Goal: Information Seeking & Learning: Check status

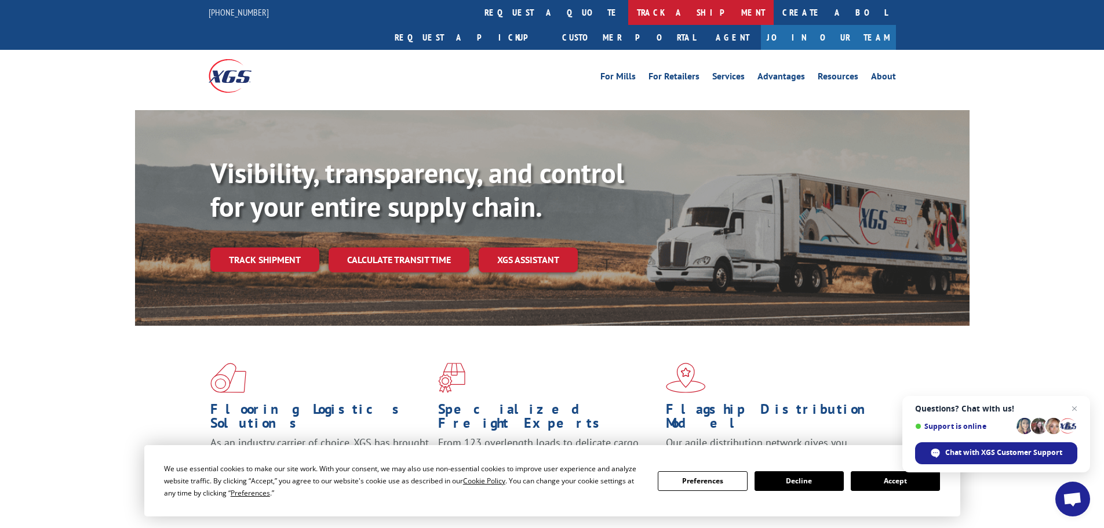
click at [628, 12] on link "track a shipment" at bounding box center [700, 12] width 145 height 25
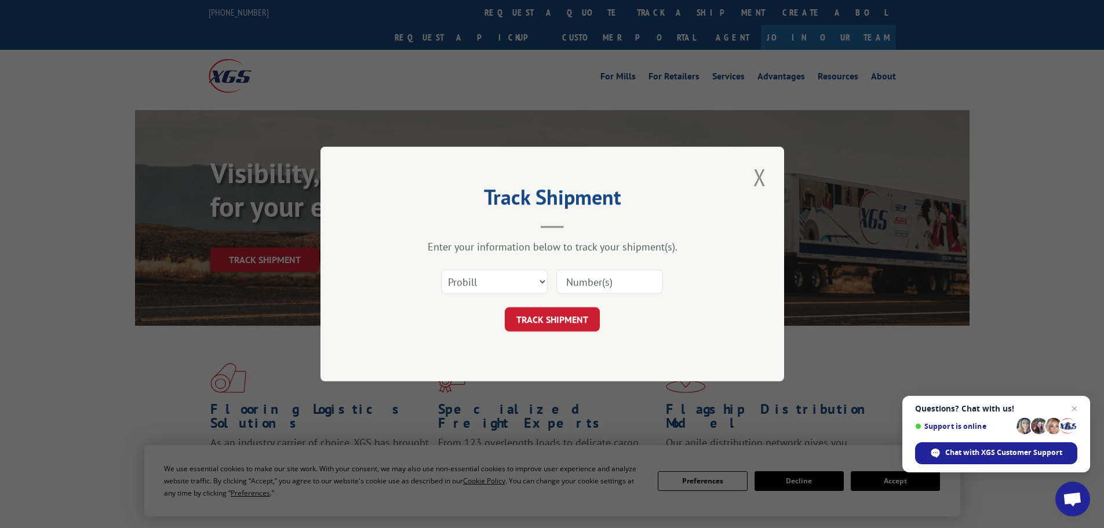
click at [581, 284] on input at bounding box center [609, 281] width 107 height 24
paste input "14367093"
type input "14367093"
click at [558, 323] on button "TRACK SHIPMENT" at bounding box center [552, 319] width 95 height 24
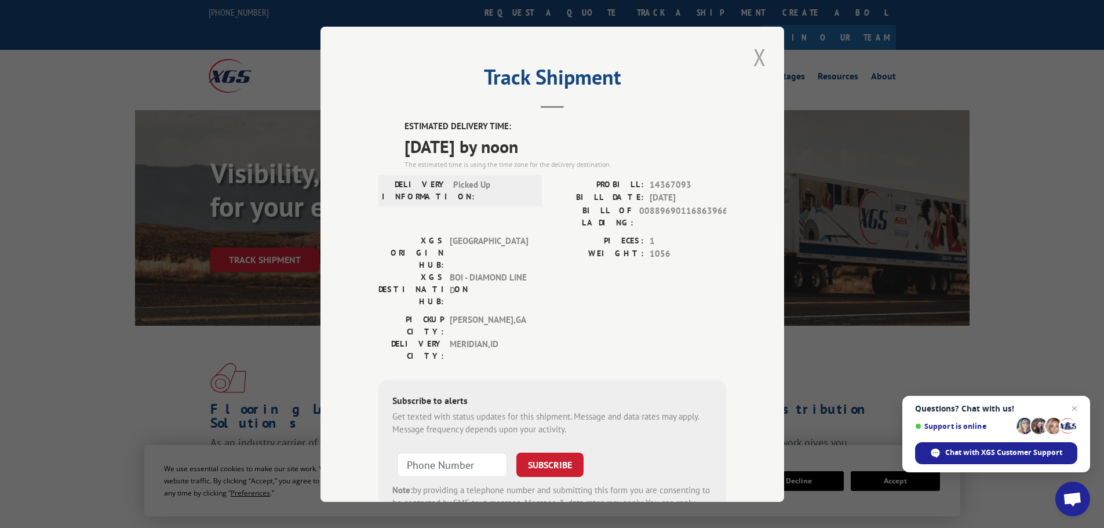
click at [752, 56] on button "Close modal" at bounding box center [760, 57] width 20 height 32
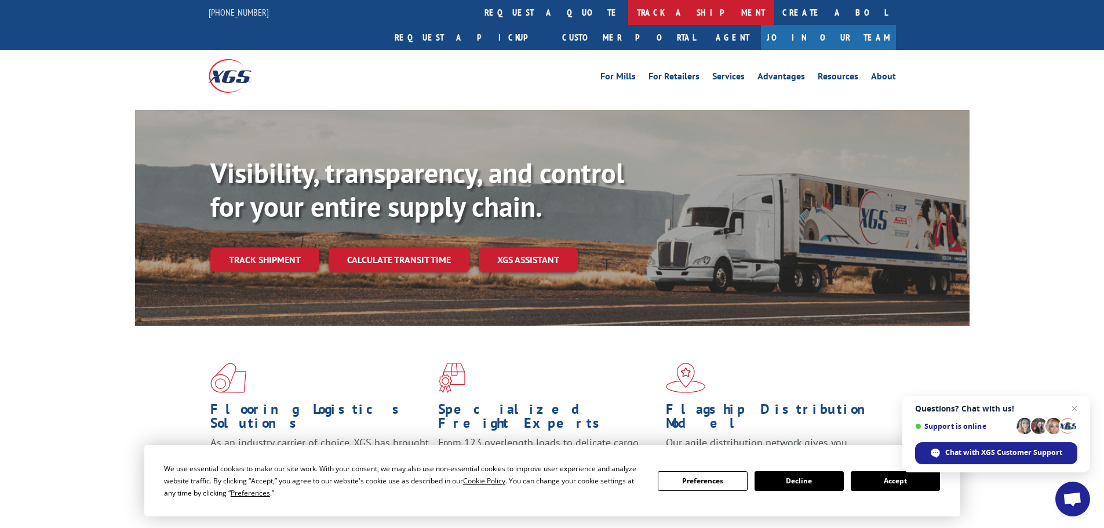
click at [628, 16] on link "track a shipment" at bounding box center [700, 12] width 145 height 25
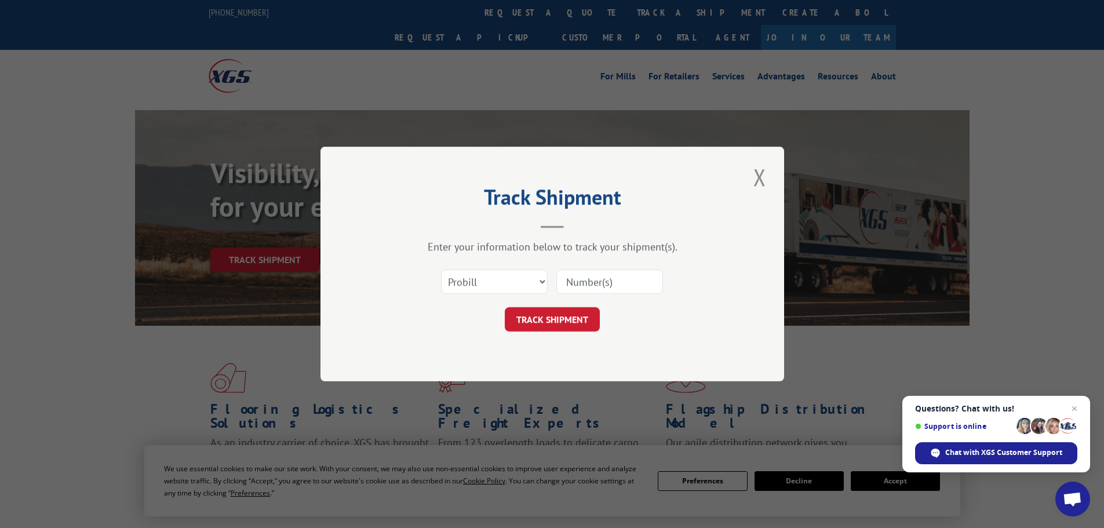
click at [587, 284] on input at bounding box center [609, 281] width 107 height 24
paste input "4944925"
type input "4944925"
click at [553, 318] on button "TRACK SHIPMENT" at bounding box center [552, 319] width 95 height 24
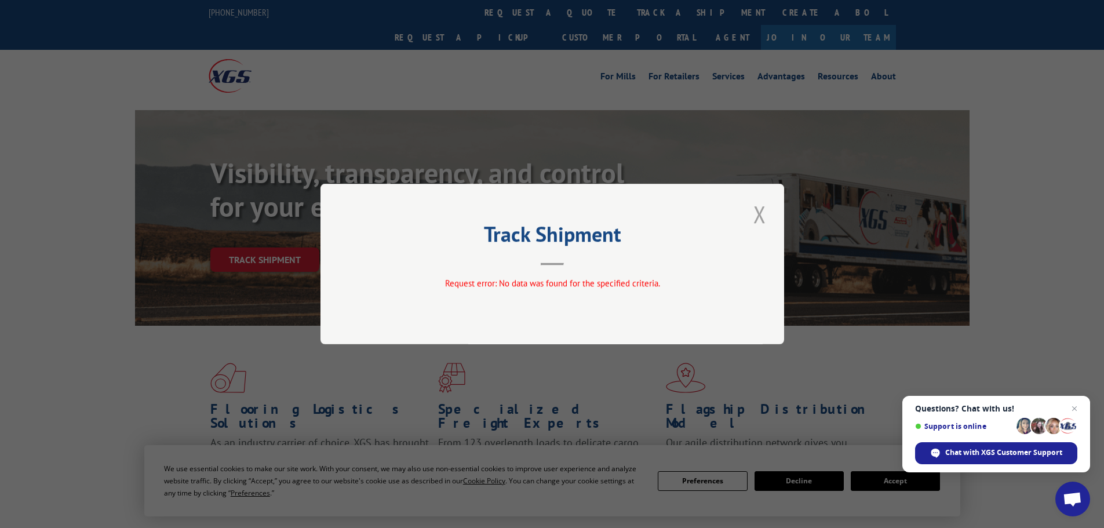
click at [760, 216] on button "Close modal" at bounding box center [760, 214] width 20 height 32
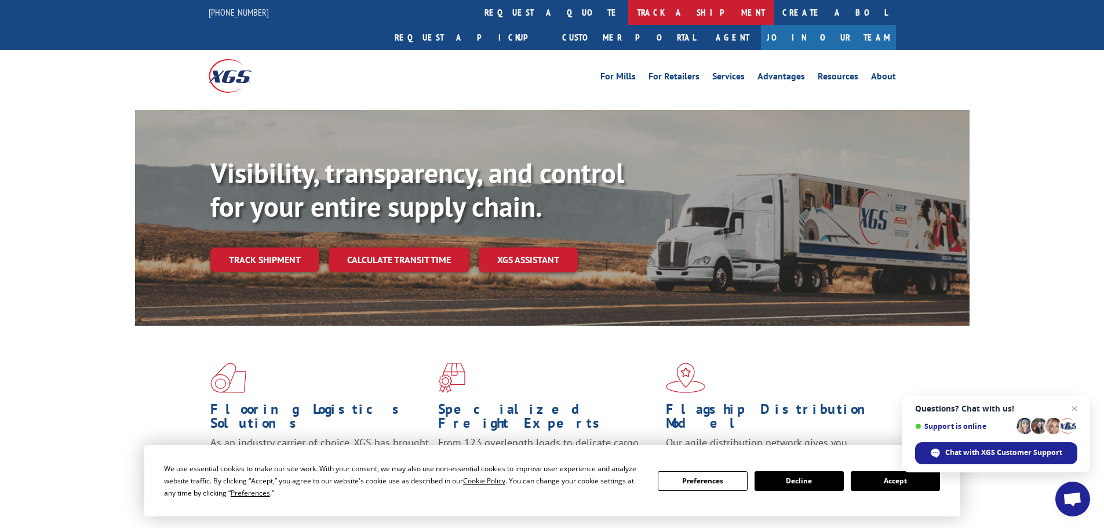
click at [628, 12] on link "track a shipment" at bounding box center [700, 12] width 145 height 25
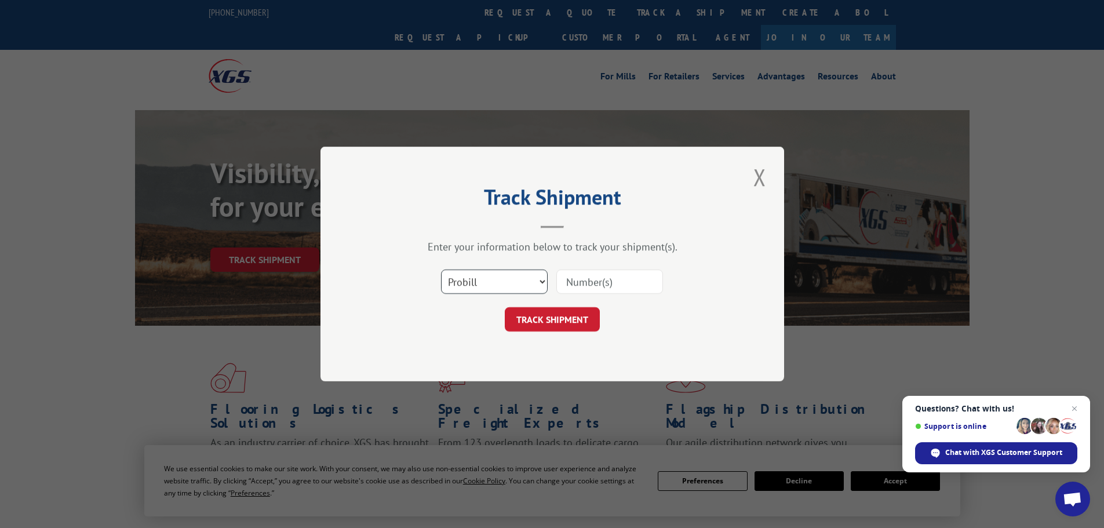
click at [496, 280] on select "Select category... Probill BOL PO" at bounding box center [494, 281] width 107 height 24
select select "bol"
click at [441, 269] on select "Select category... Probill BOL PO" at bounding box center [494, 281] width 107 height 24
click at [582, 284] on input at bounding box center [609, 281] width 107 height 24
paste input "4944925"
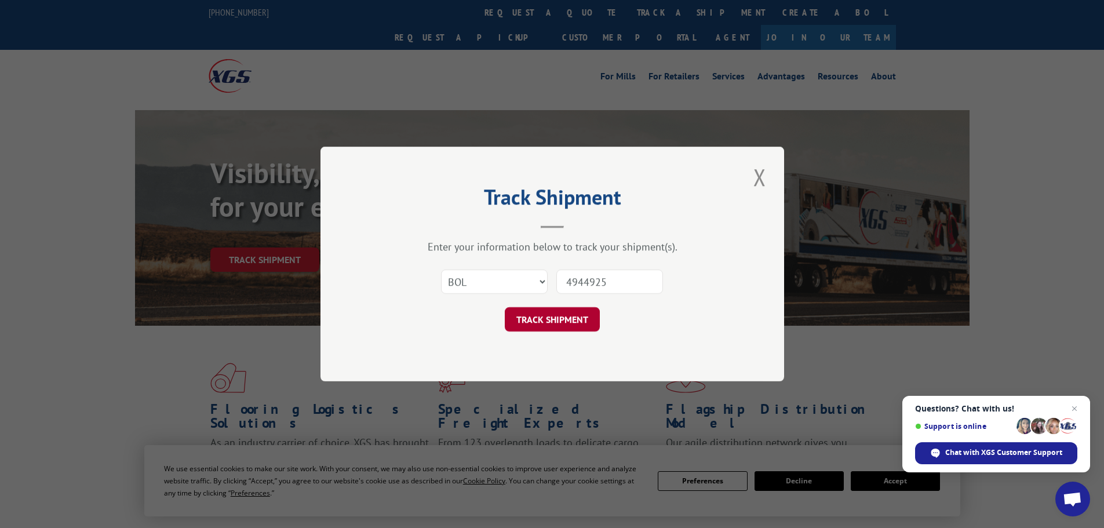
type input "4944925"
click at [547, 320] on button "TRACK SHIPMENT" at bounding box center [552, 319] width 95 height 24
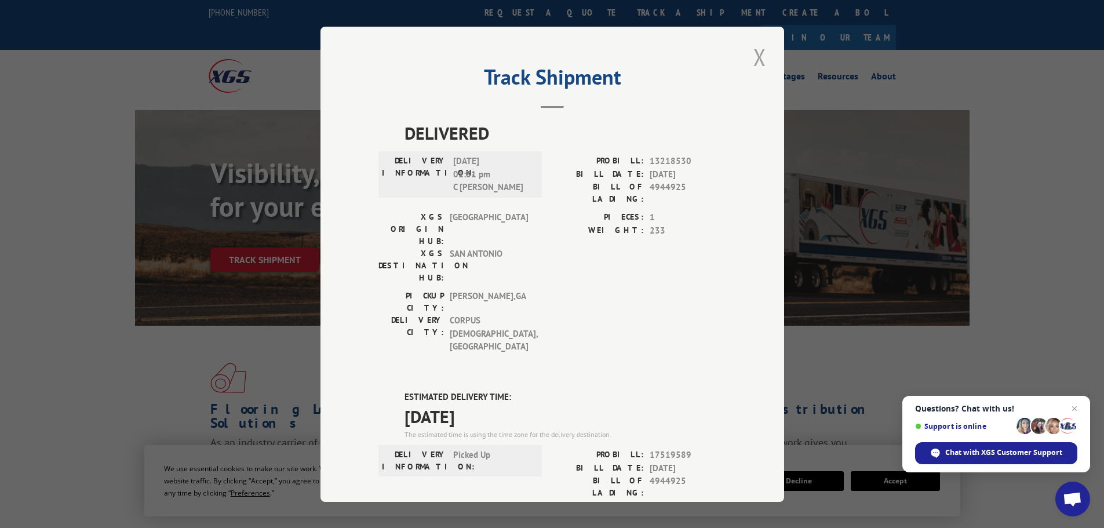
click at [758, 56] on button "Close modal" at bounding box center [760, 57] width 20 height 32
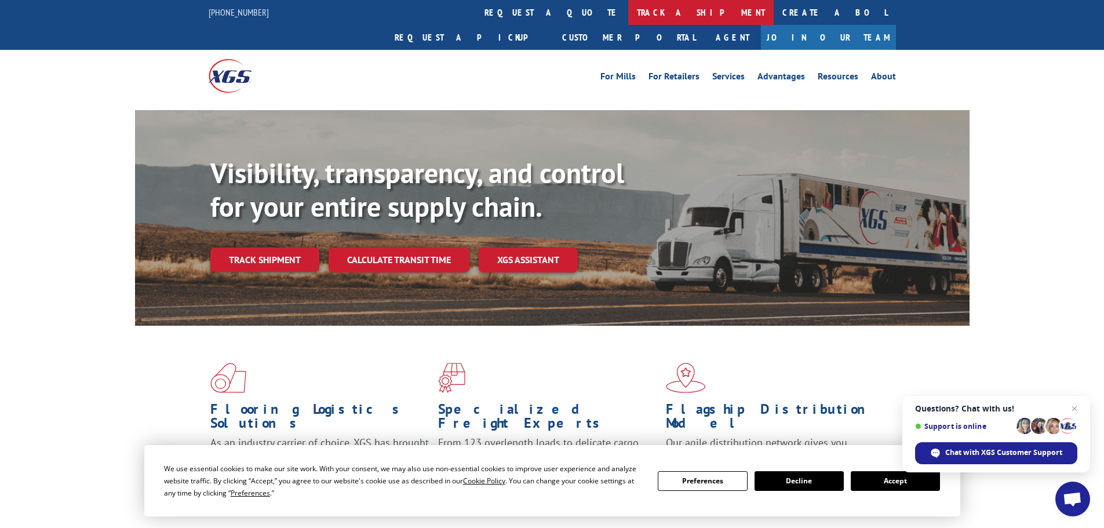
click at [628, 12] on link "track a shipment" at bounding box center [700, 12] width 145 height 25
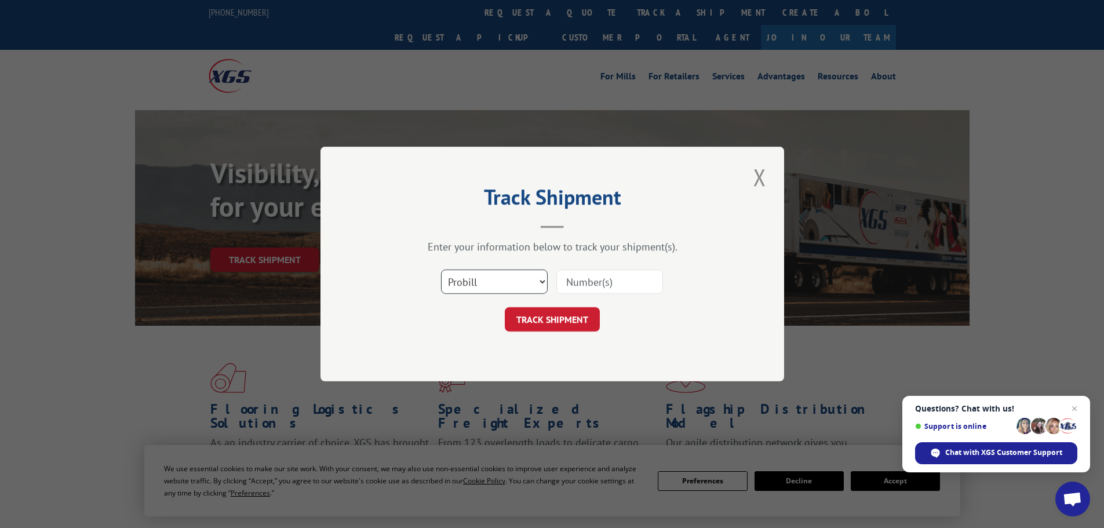
click at [498, 282] on select "Select category... Probill BOL PO" at bounding box center [494, 281] width 107 height 24
select select "bol"
click at [441, 269] on select "Select category... Probill BOL PO" at bounding box center [494, 281] width 107 height 24
click at [567, 281] on input at bounding box center [609, 281] width 107 height 24
paste input "4916570"
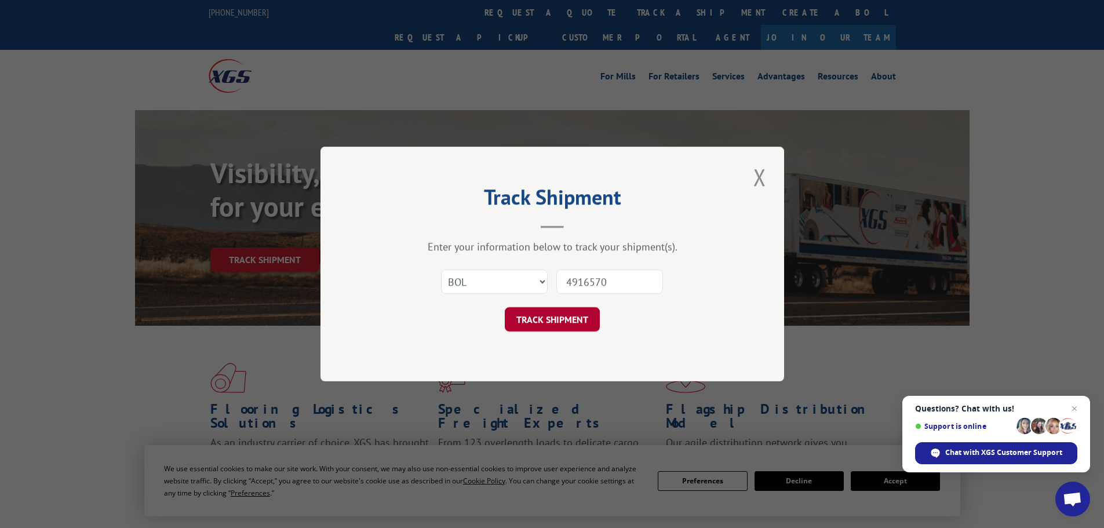
type input "4916570"
click at [543, 323] on button "TRACK SHIPMENT" at bounding box center [552, 319] width 95 height 24
